Goal: Information Seeking & Learning: Learn about a topic

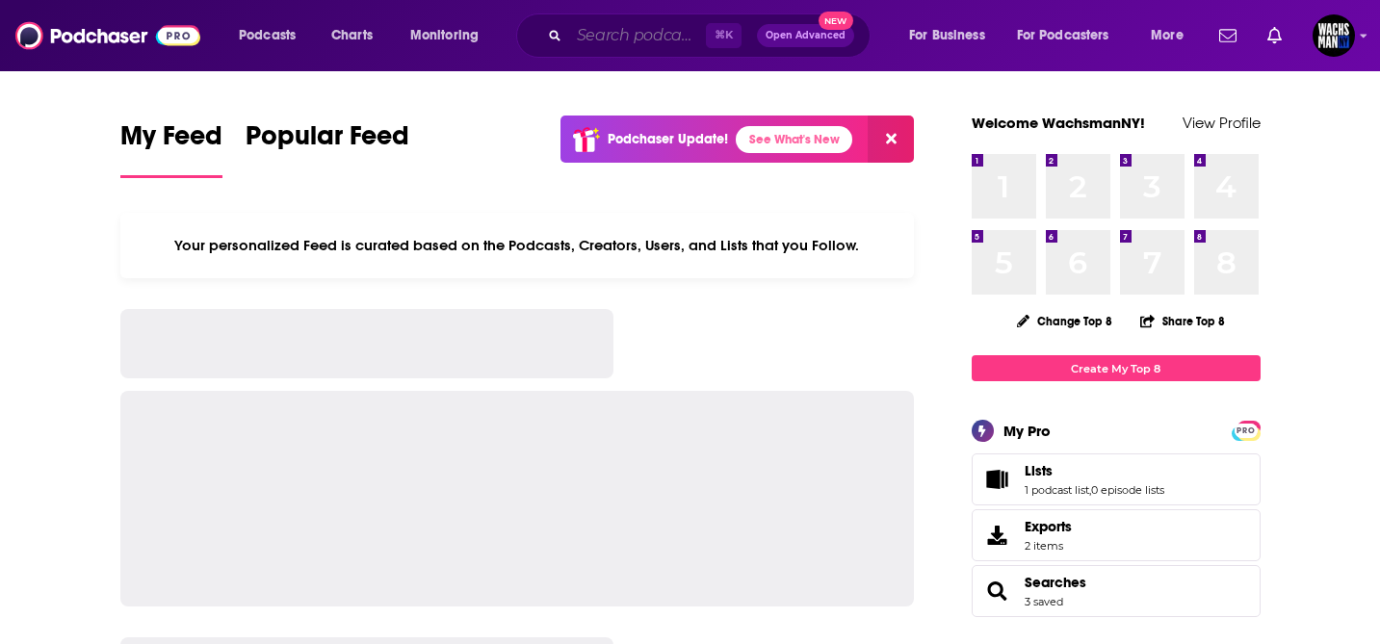
click at [626, 31] on input "Search podcasts, credits, & more..." at bounding box center [637, 35] width 137 height 31
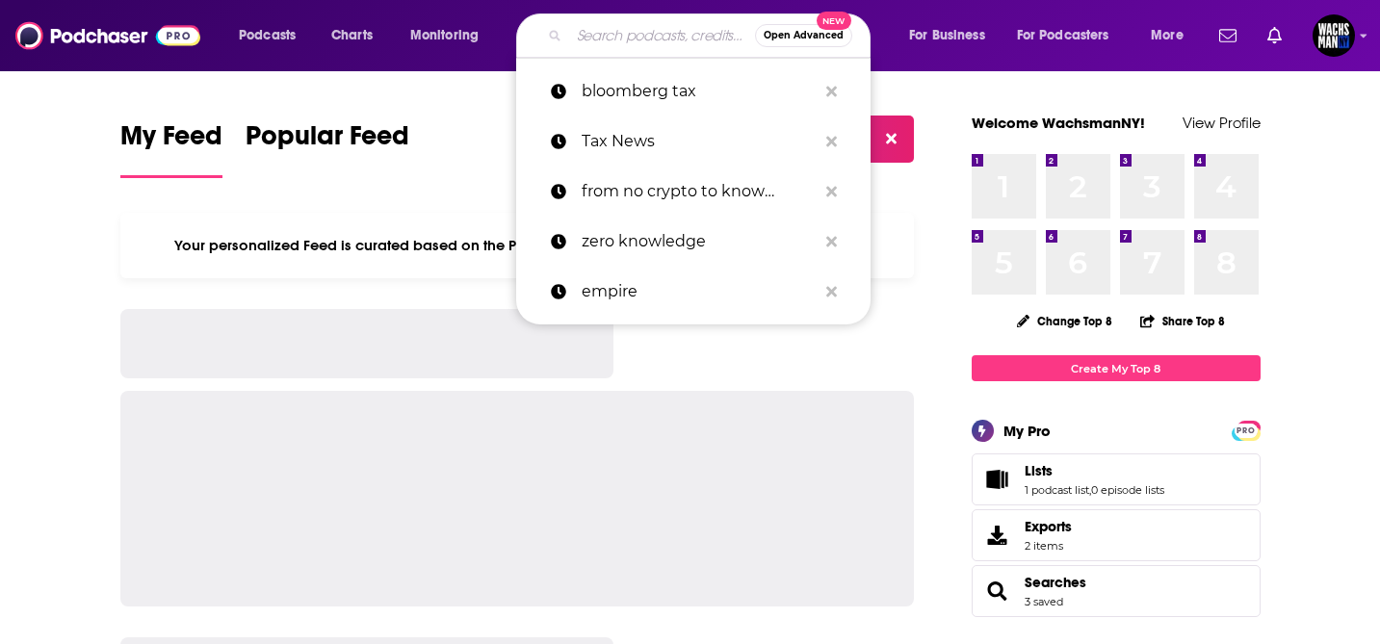
paste input "[PERSON_NAME]"
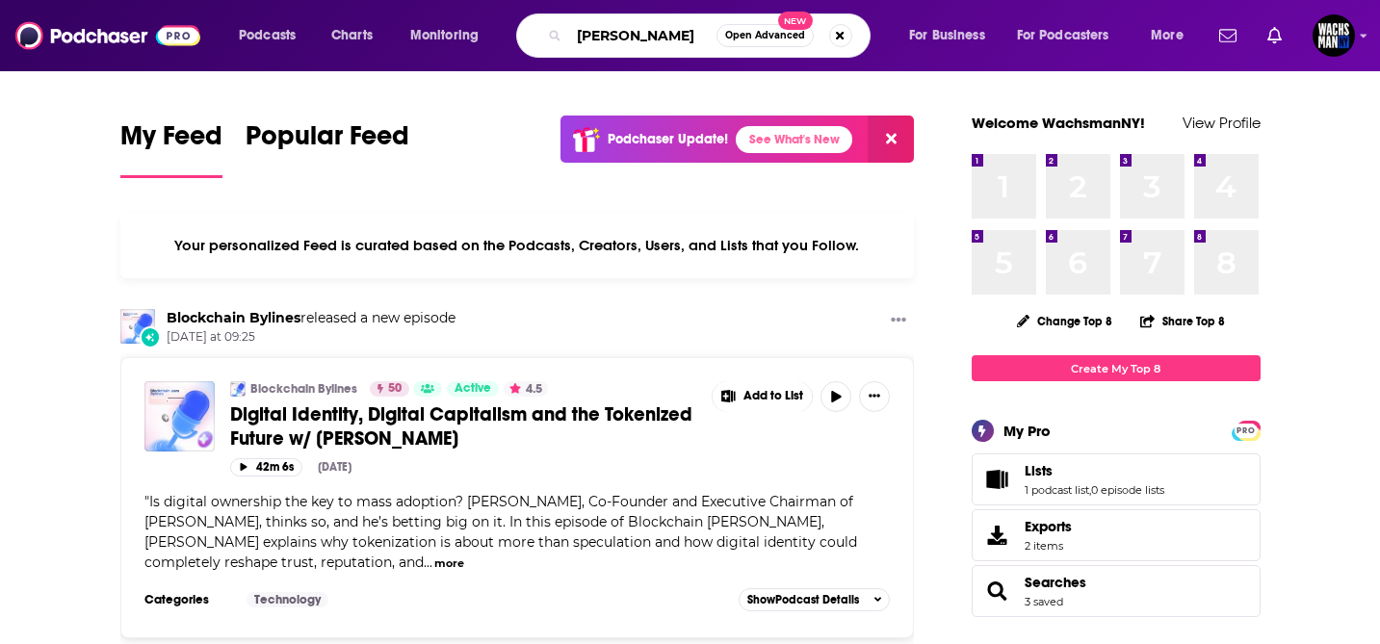
type input "[PERSON_NAME]"
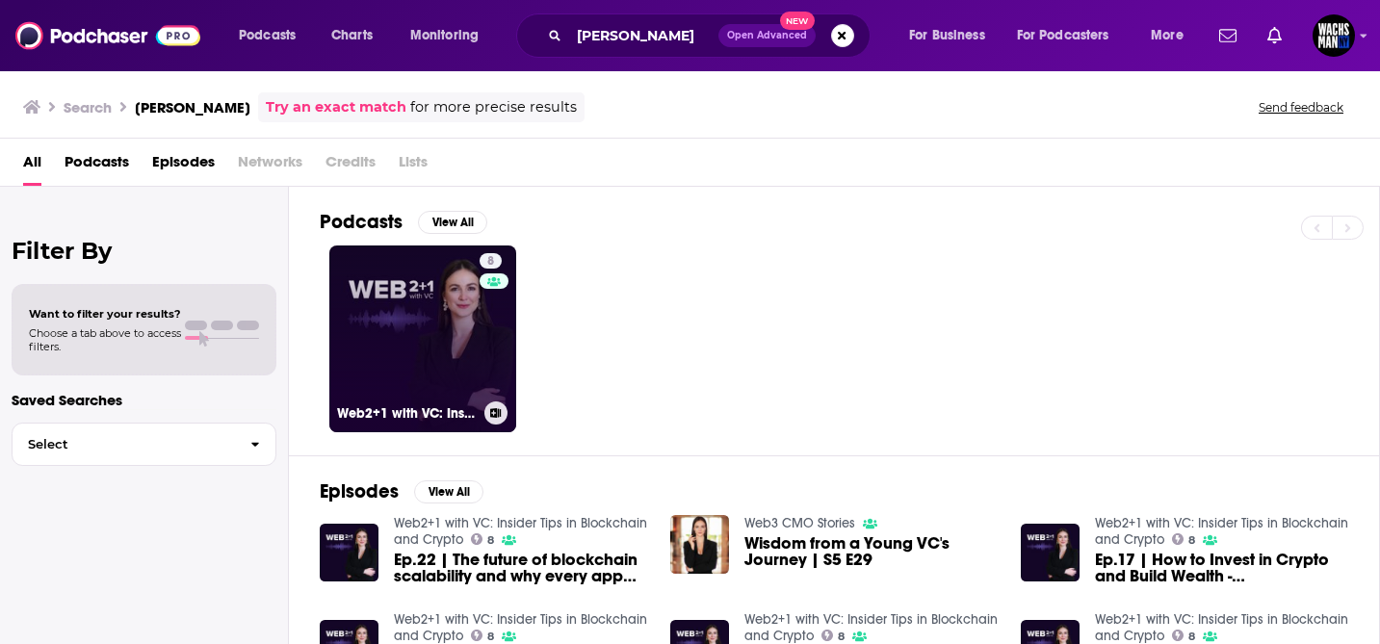
click at [423, 315] on link "8 Web2+1 with VC: Insider Tips in Blockchain and Crypto" at bounding box center [422, 339] width 187 height 187
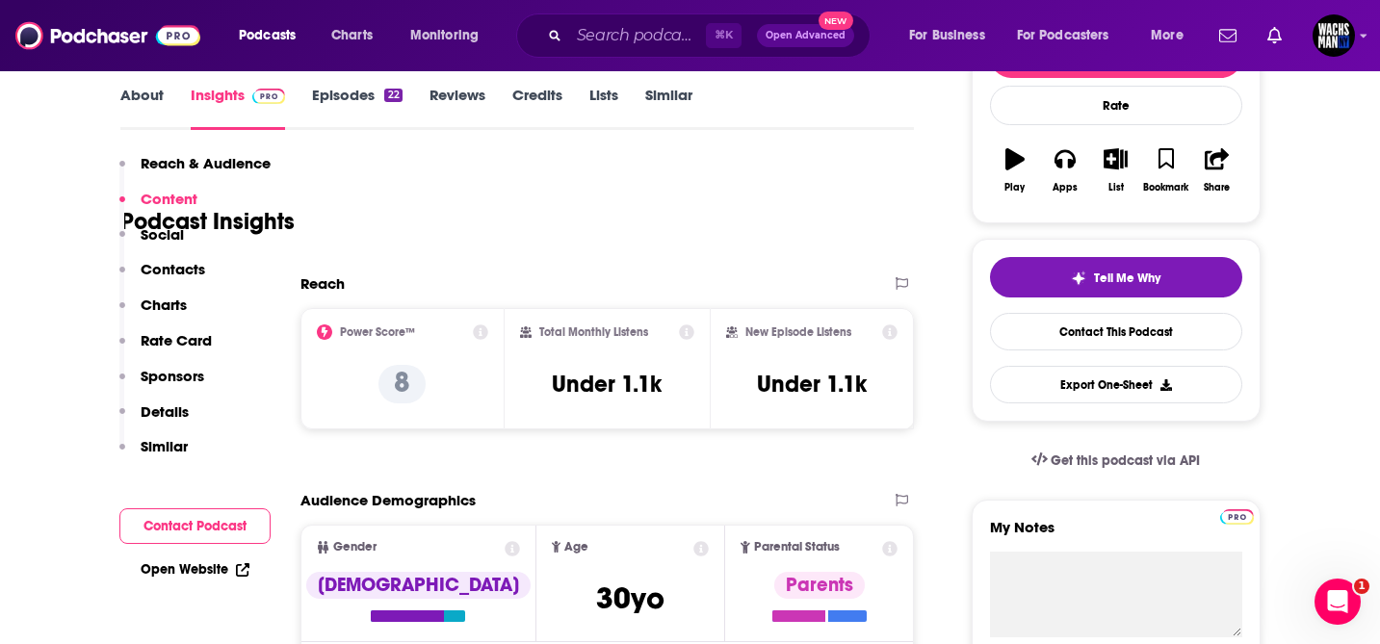
scroll to position [34, 0]
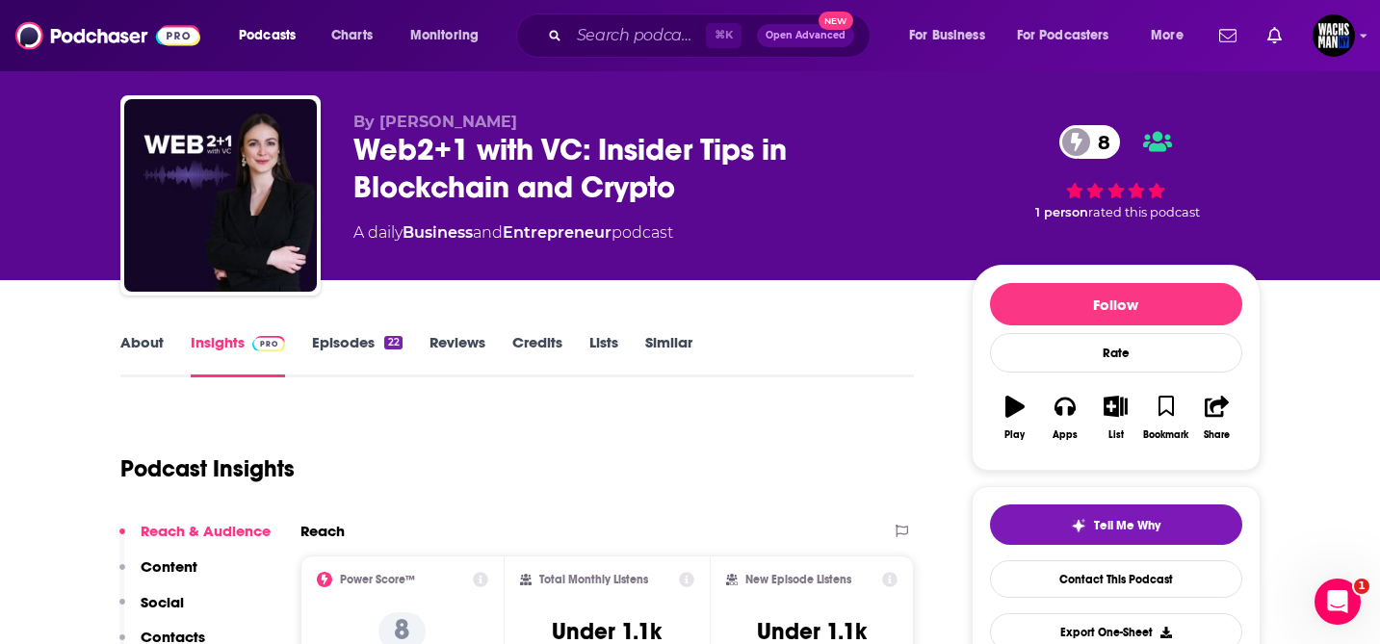
click at [146, 343] on link "About" at bounding box center [141, 355] width 43 height 44
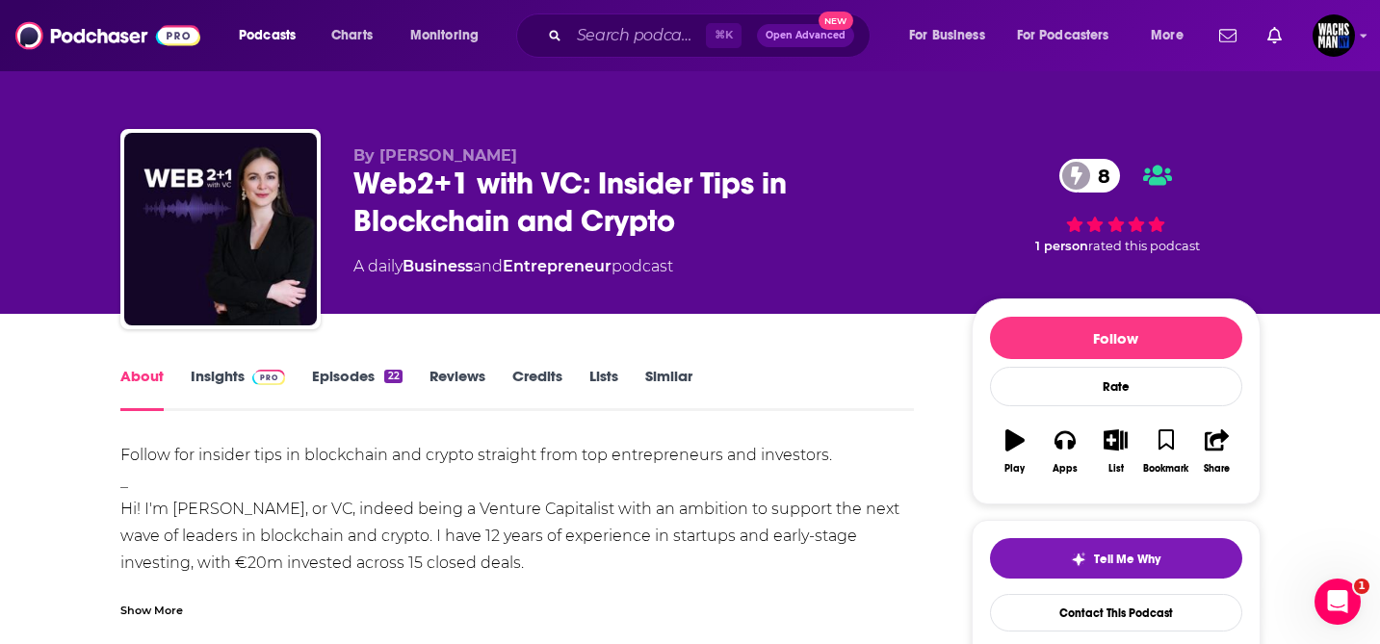
click at [353, 373] on link "Episodes 22" at bounding box center [357, 389] width 90 height 44
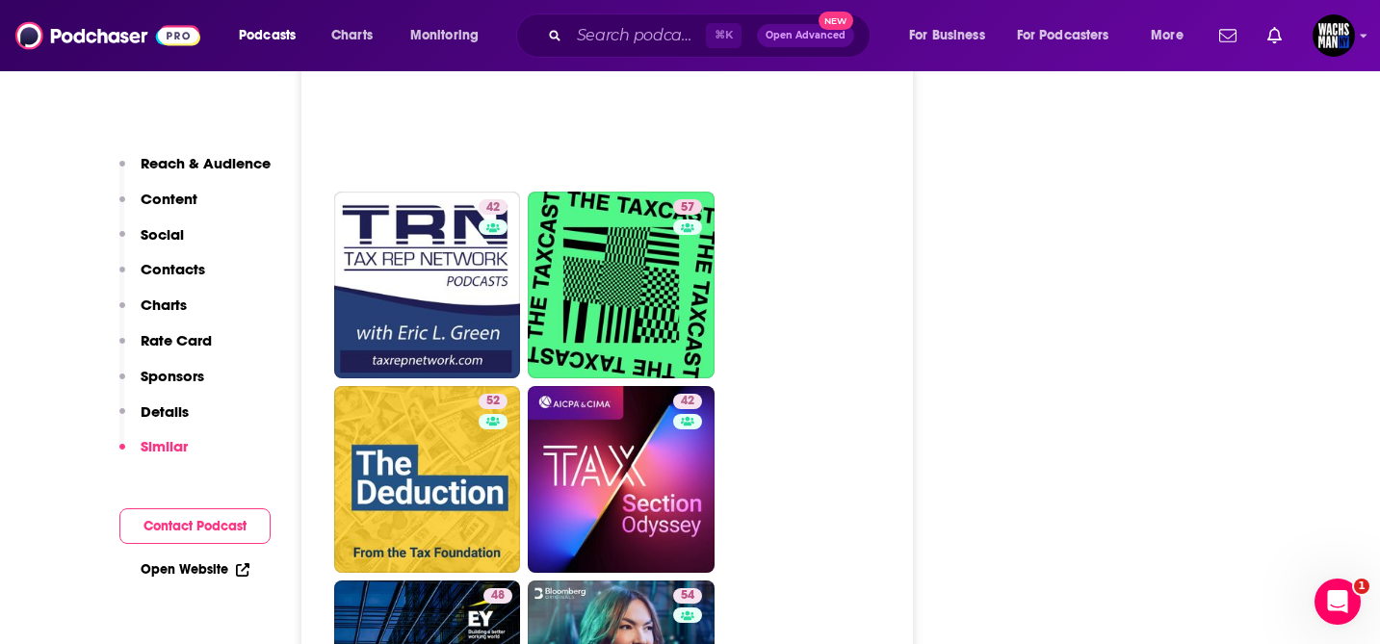
scroll to position [4746, 0]
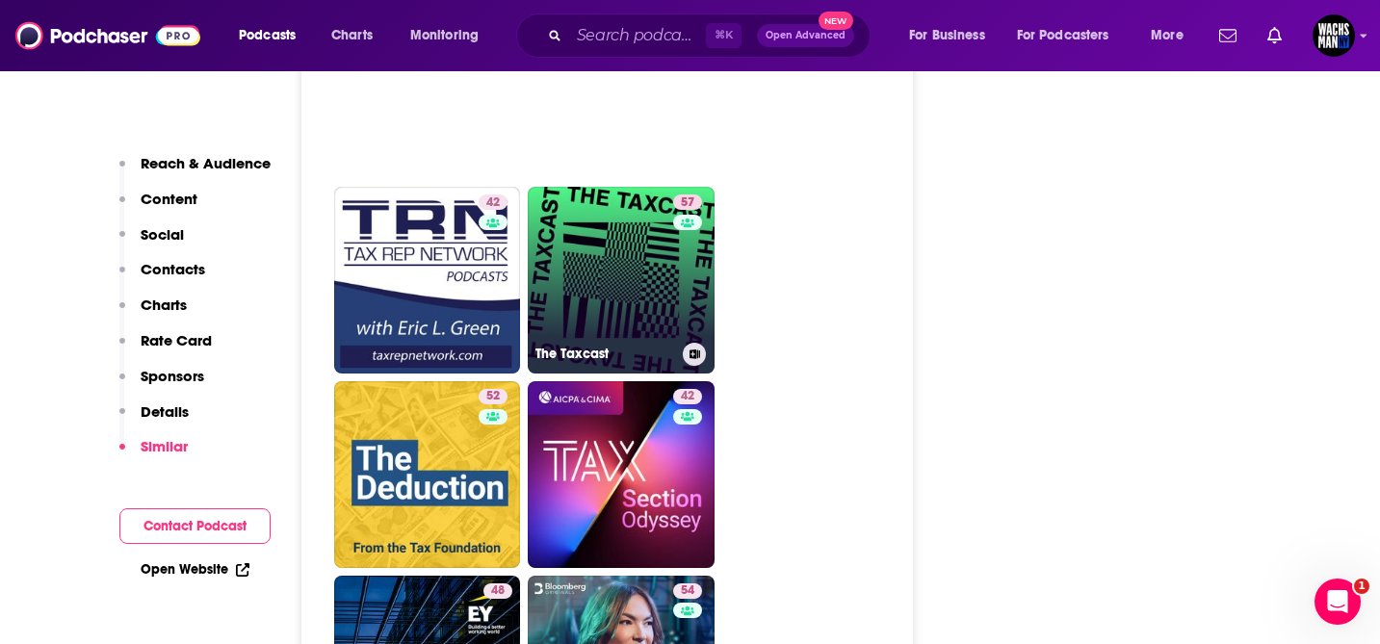
click at [655, 286] on link "57 The Taxcast" at bounding box center [621, 280] width 187 height 187
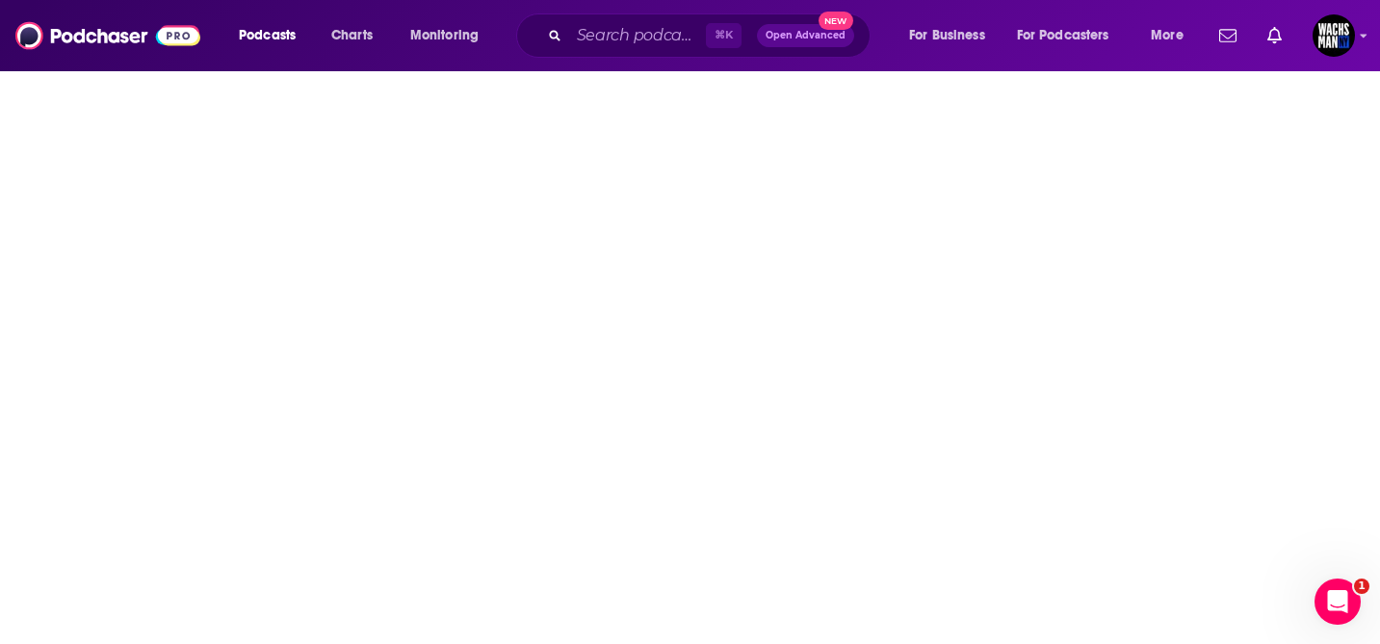
type input "https://www.podchaser.com/podcasts/the-taxcast-7822"
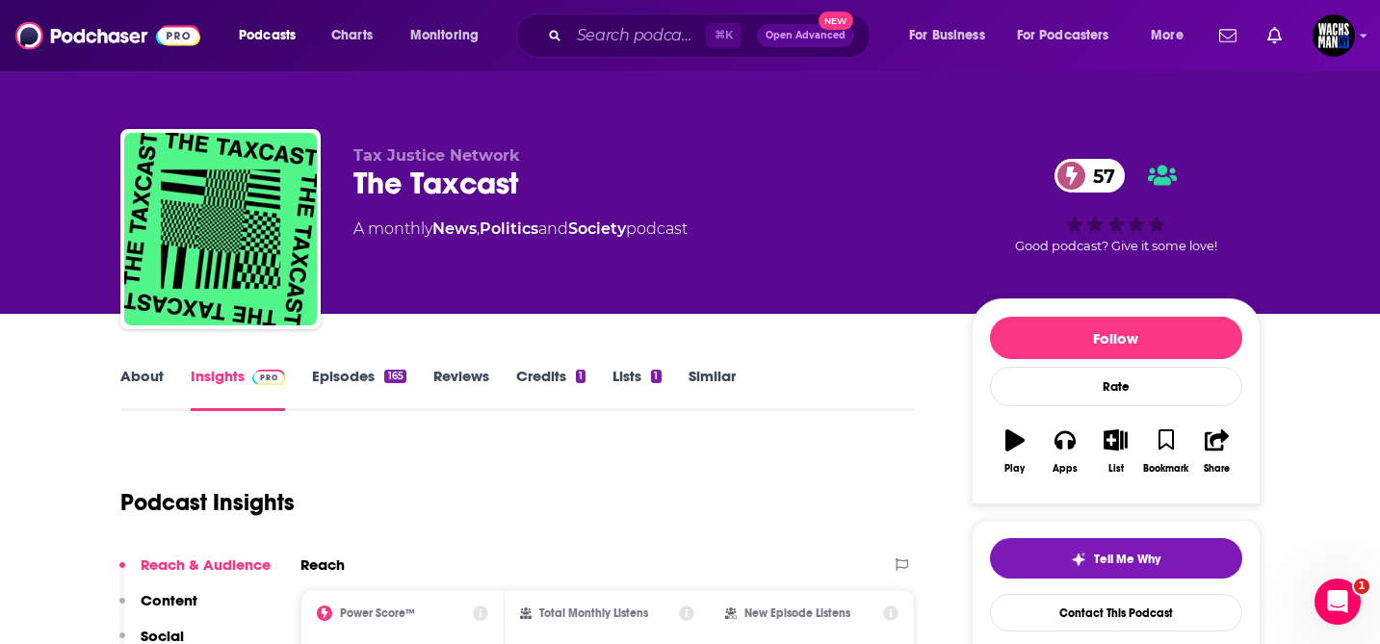
click at [141, 364] on div "About Insights Episodes 165 Reviews Credits 1 Lists 1 Similar" at bounding box center [517, 387] width 795 height 47
click at [139, 385] on link "About" at bounding box center [141, 389] width 43 height 44
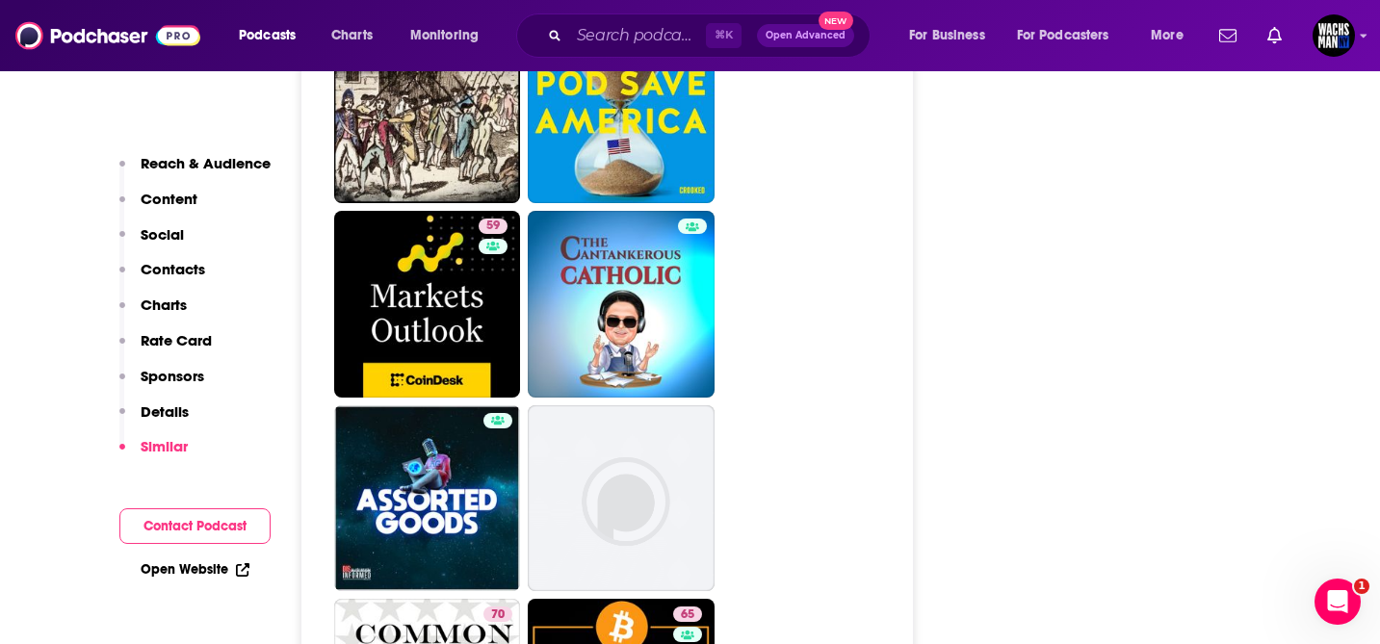
scroll to position [6750, 0]
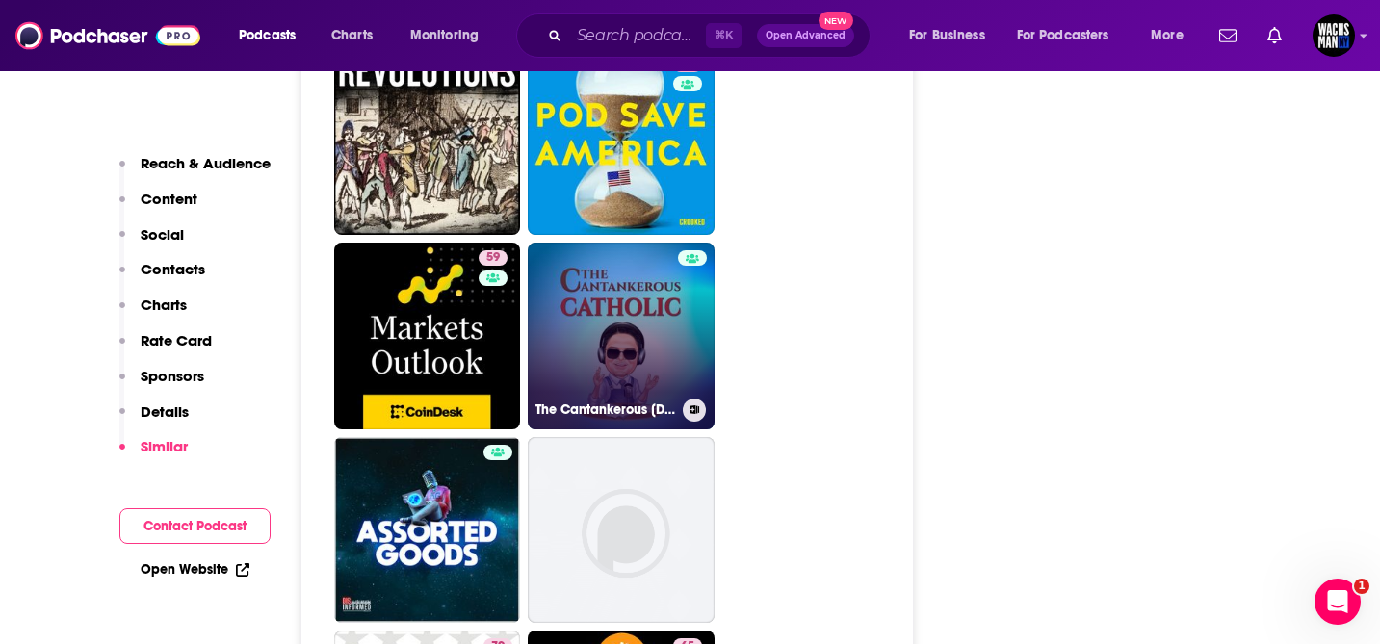
click at [586, 243] on link "The Cantankerous Catholic" at bounding box center [621, 336] width 187 height 187
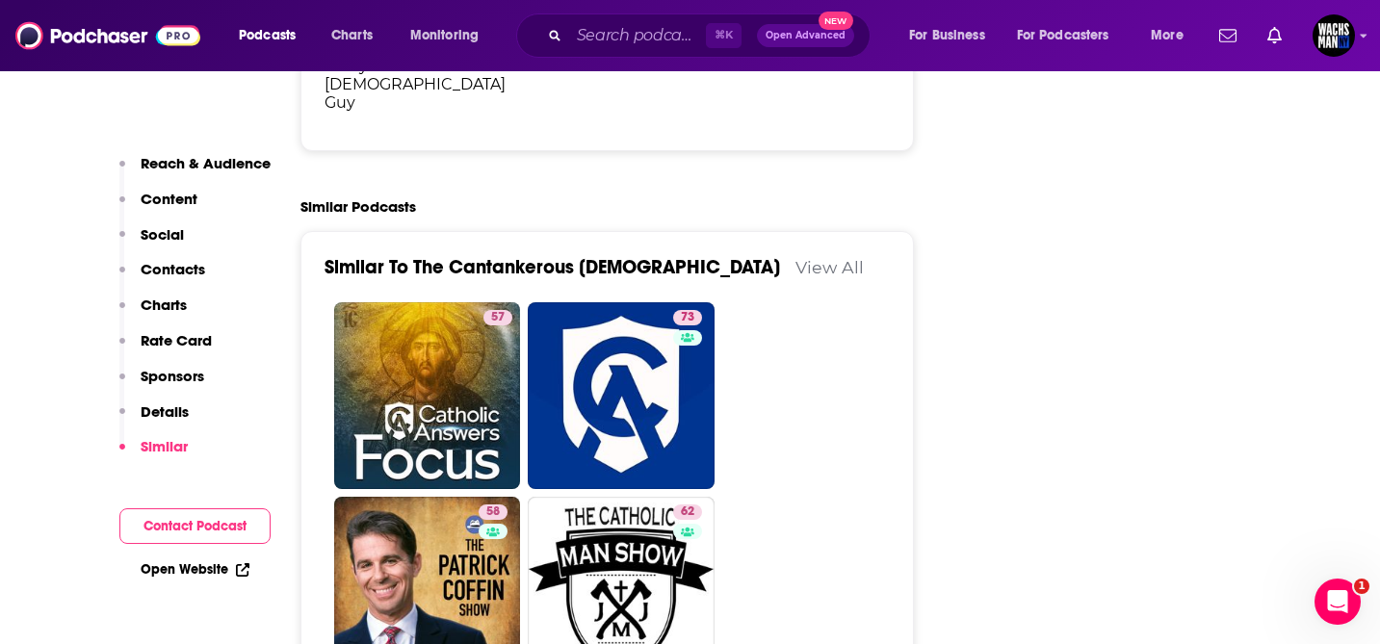
scroll to position [3180, 0]
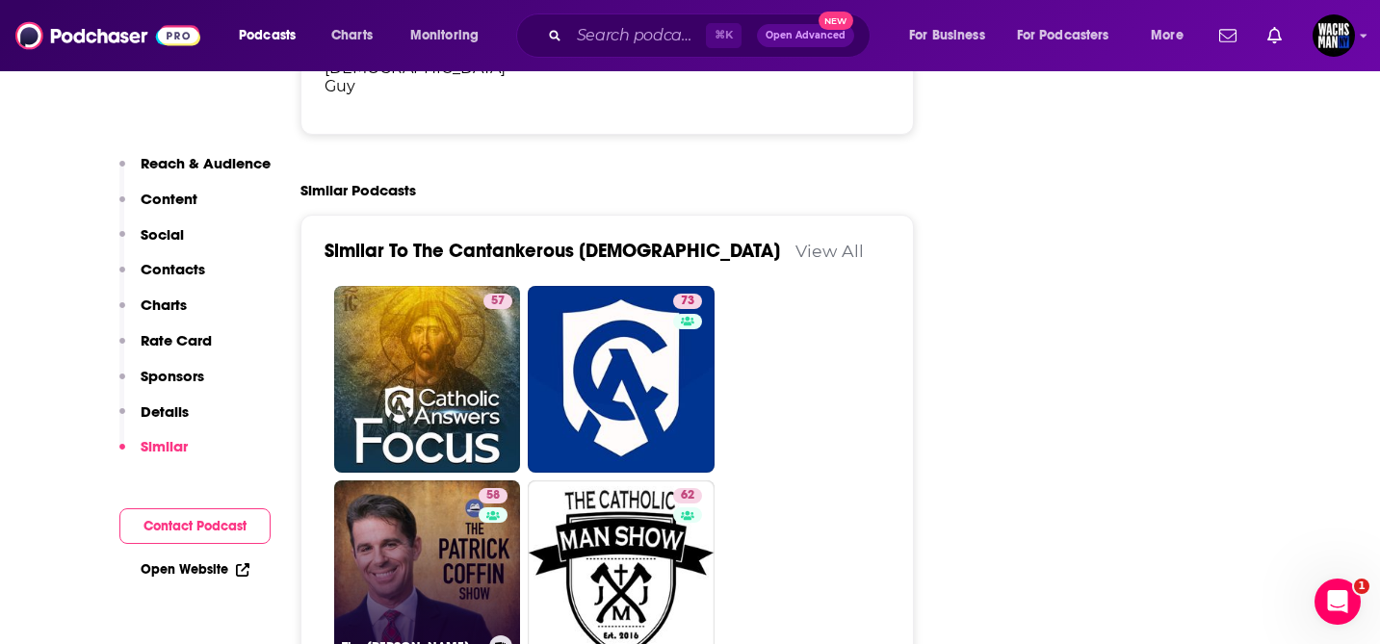
click at [390, 481] on link "58 The Patrick Coffin Show | Interviews with influencers | Commentary about cul…" at bounding box center [427, 574] width 187 height 187
type input "https://www.podchaser.com/podcasts/the-patrick-coffin-show-interv-243593"
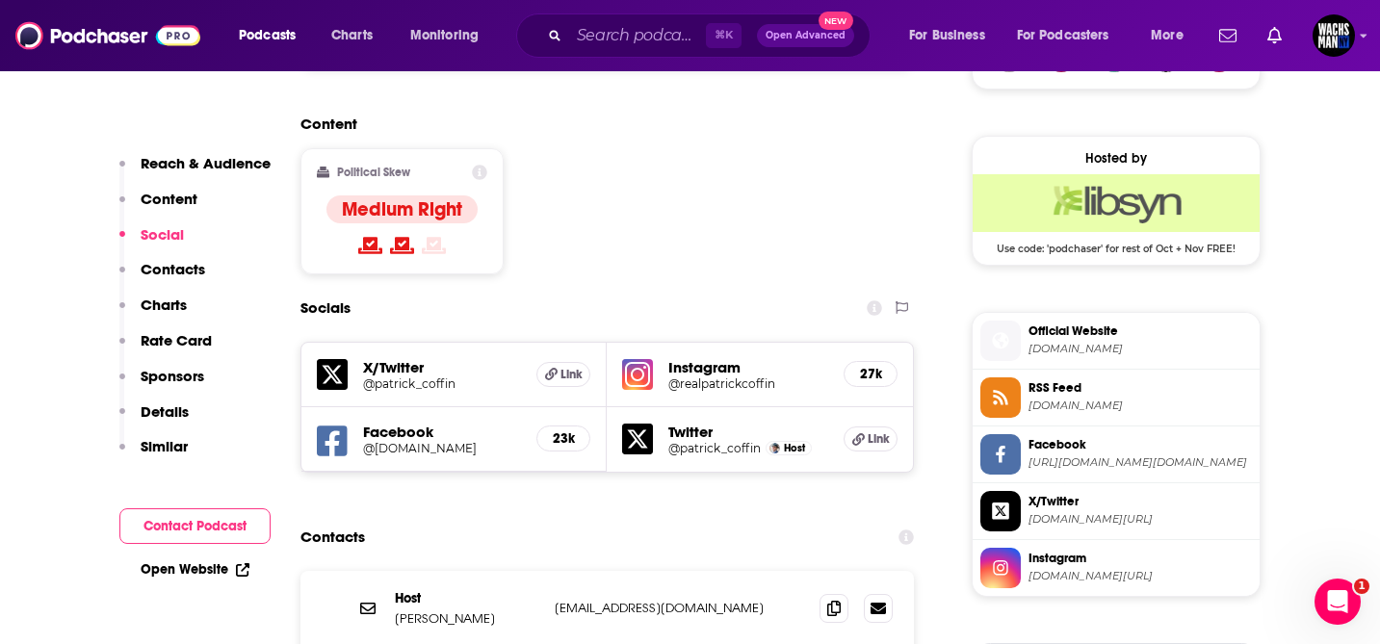
scroll to position [1518, 0]
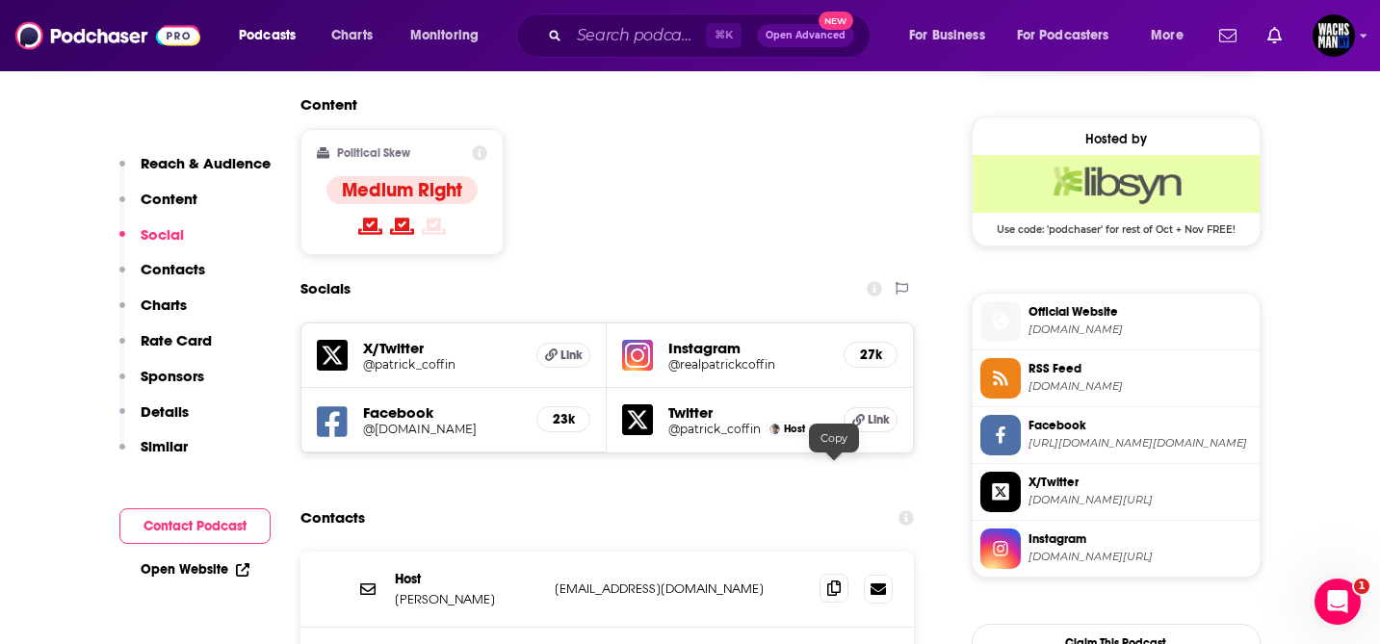
click at [835, 581] on icon at bounding box center [833, 588] width 13 height 15
